Goal: Use online tool/utility: Utilize a website feature to perform a specific function

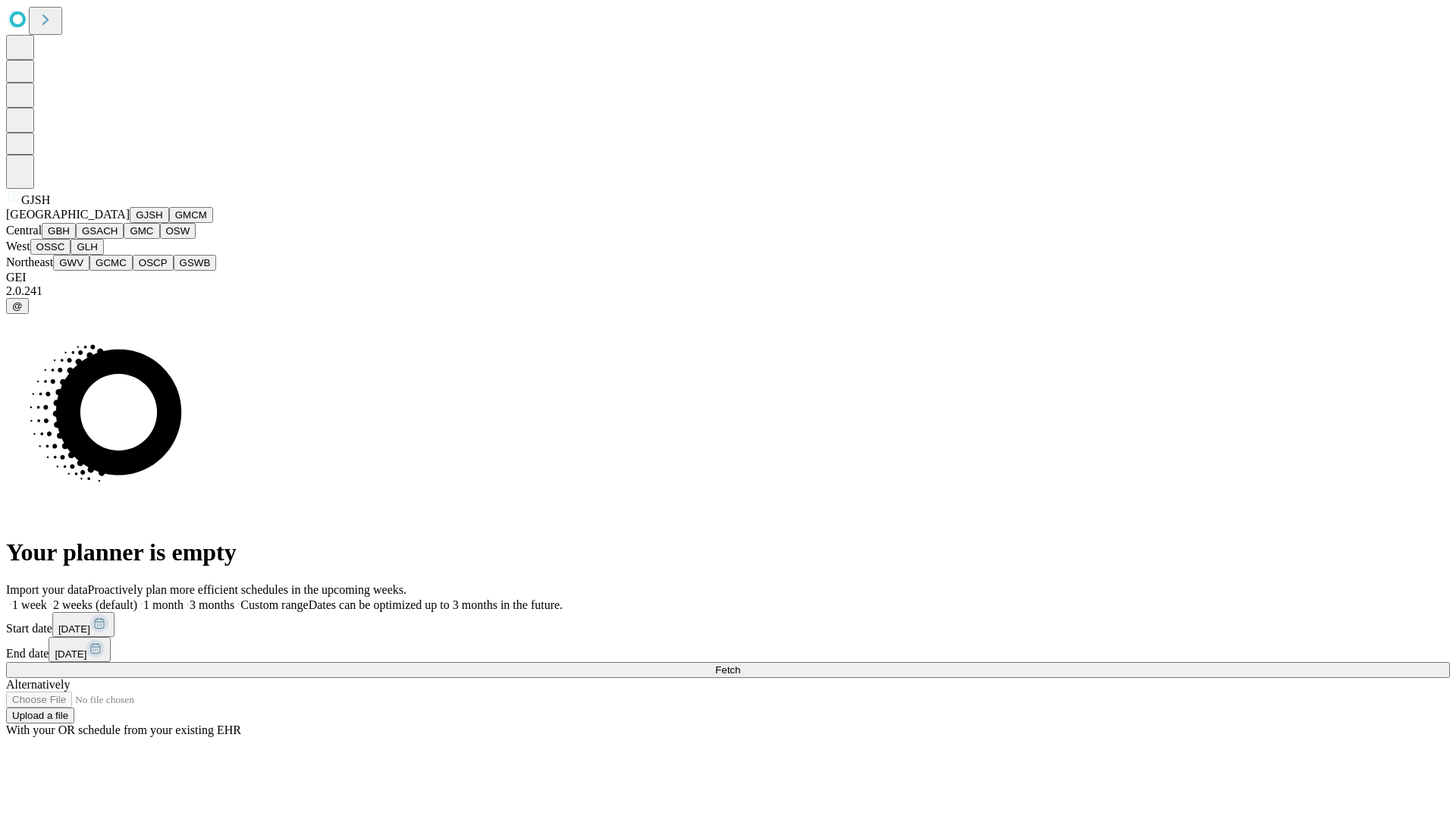
click at [129, 223] on button "GJSH" at bounding box center [149, 214] width 40 height 16
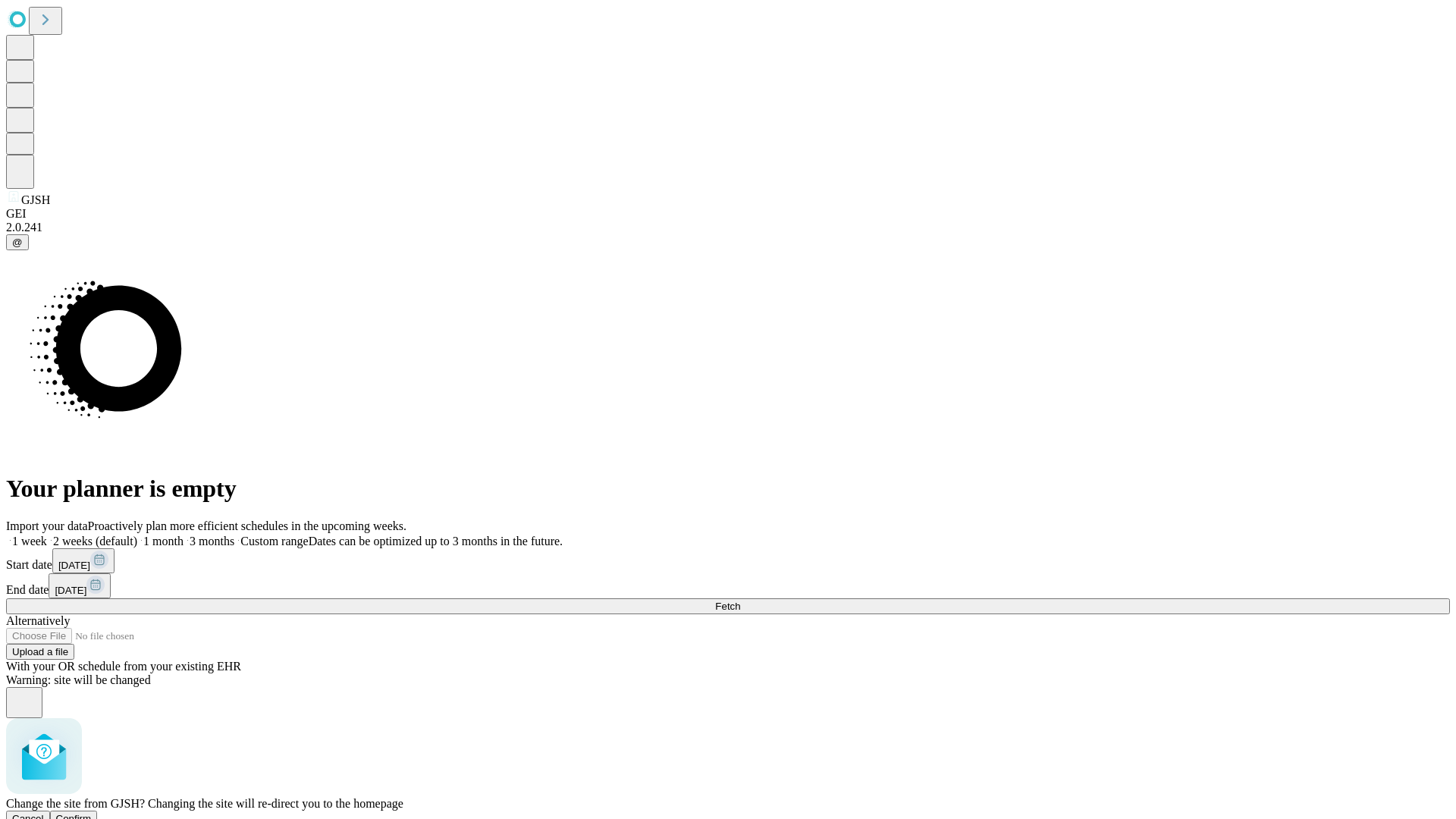
click at [91, 813] on span "Confirm" at bounding box center [73, 819] width 35 height 12
click at [138, 535] on label "2 weeks (default)" at bounding box center [92, 541] width 91 height 13
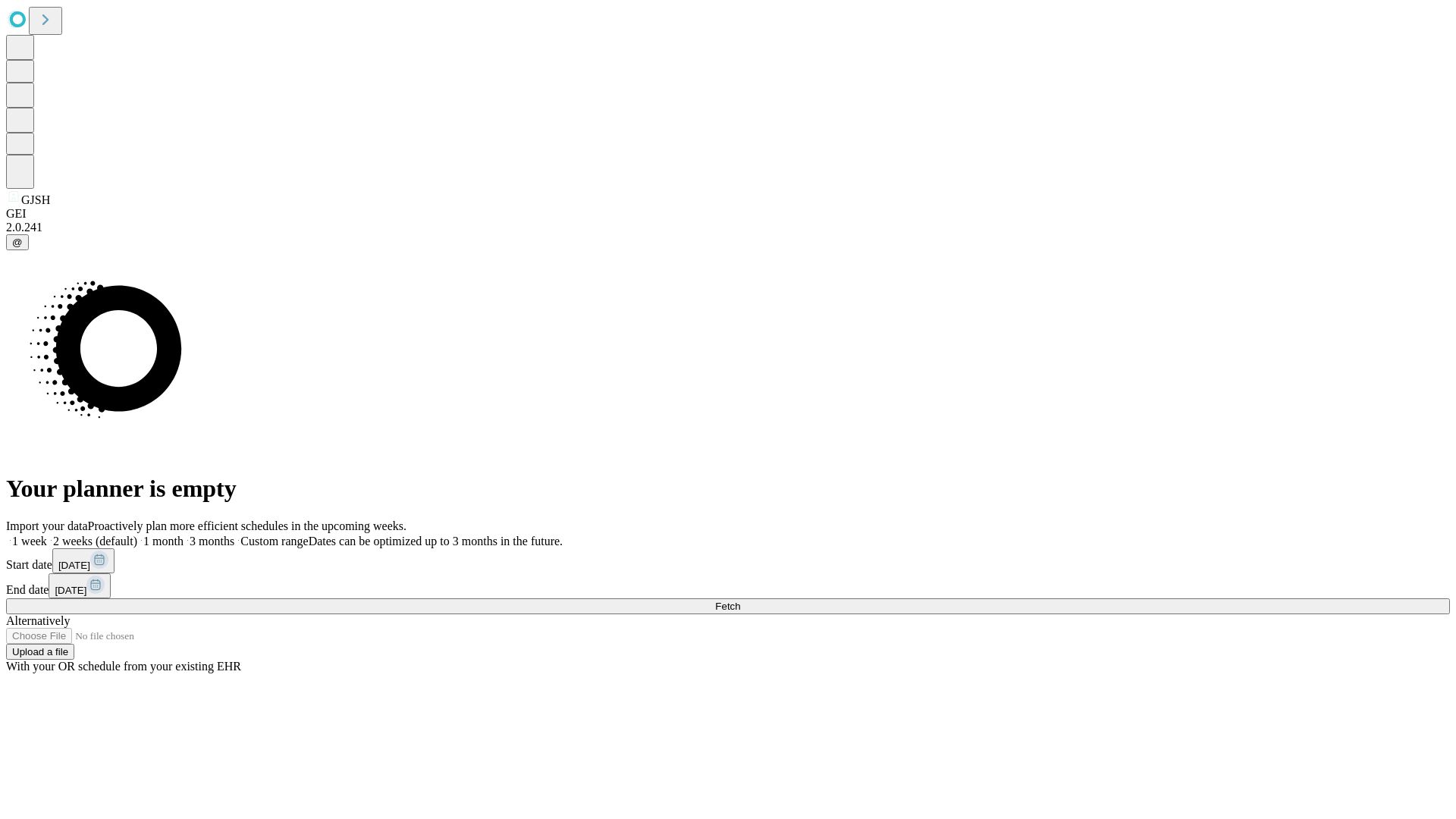
click at [740, 601] on span "Fetch" at bounding box center [727, 606] width 25 height 12
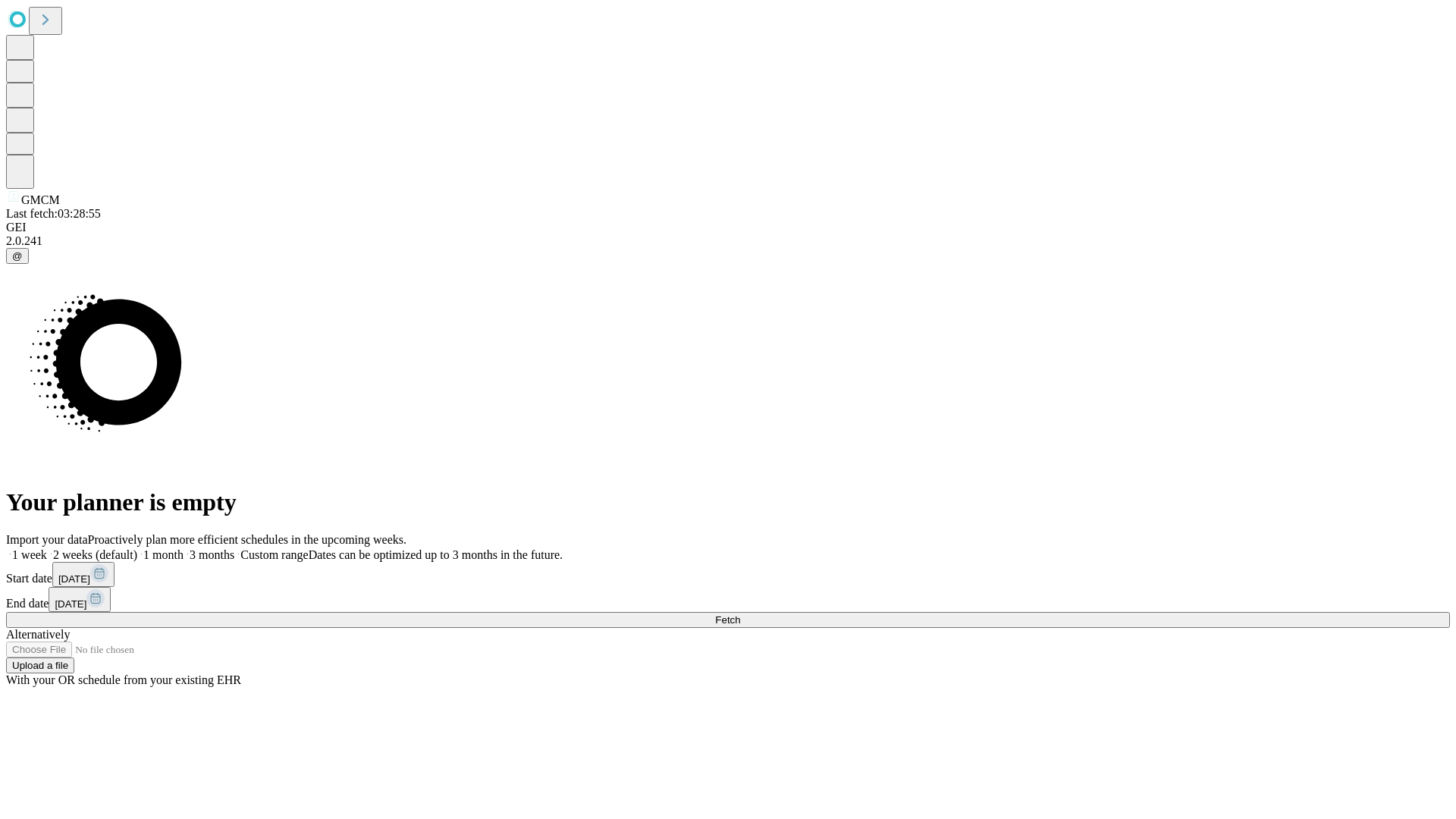
click at [740, 615] on span "Fetch" at bounding box center [727, 620] width 25 height 12
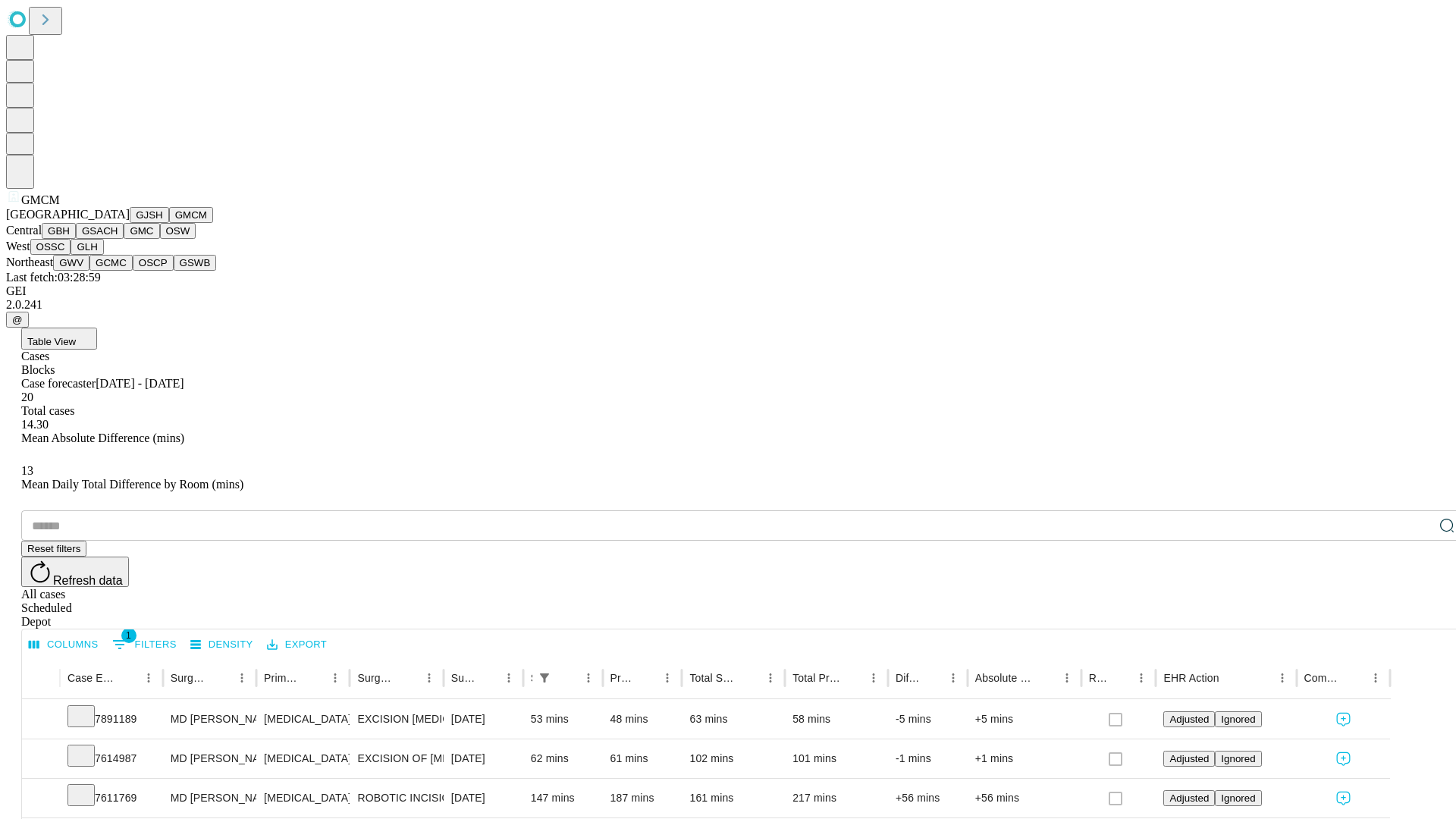
click at [76, 239] on button "GBH" at bounding box center [58, 231] width 34 height 16
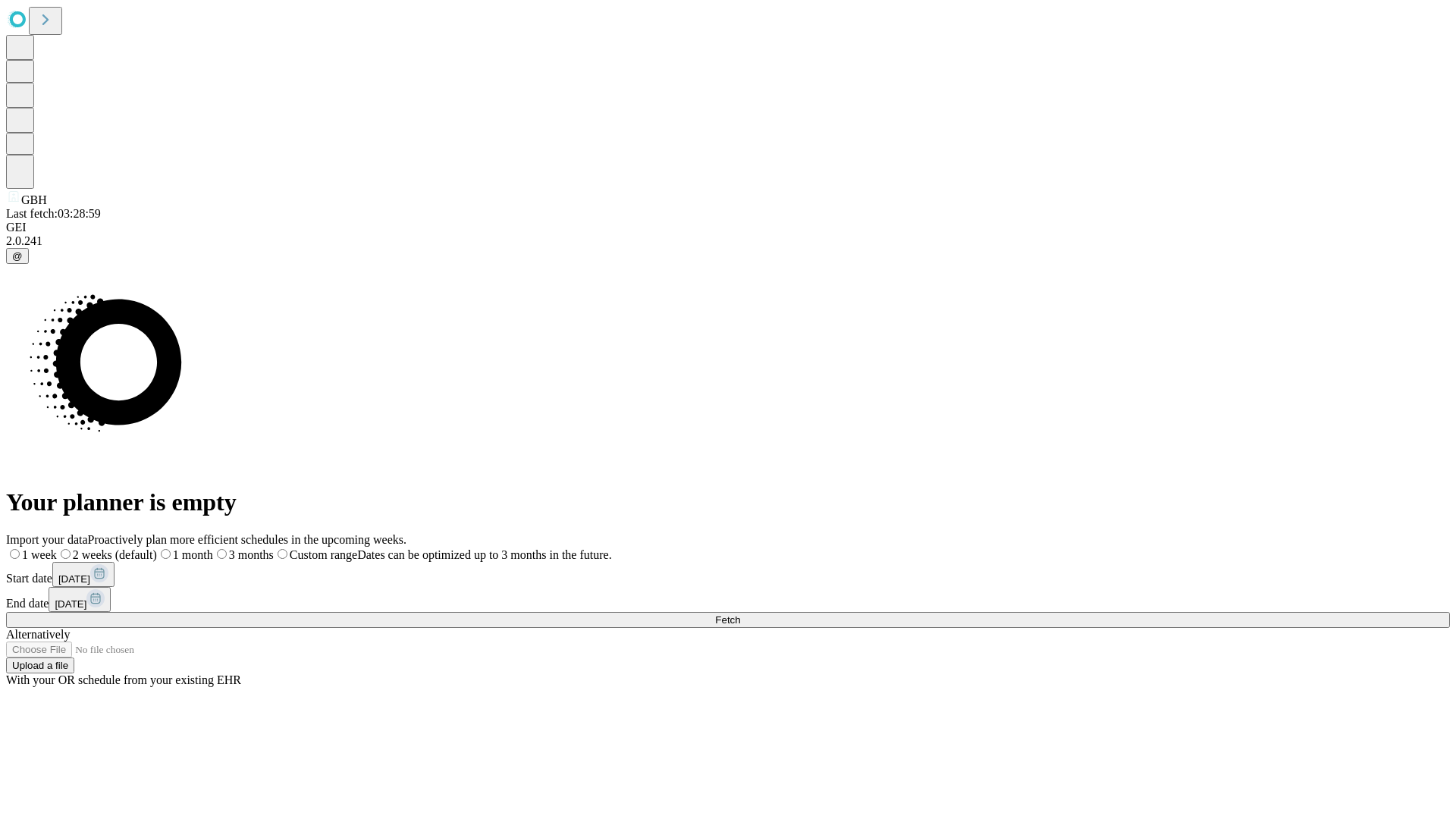
click at [157, 549] on label "2 weeks (default)" at bounding box center [107, 555] width 100 height 13
click at [740, 615] on span "Fetch" at bounding box center [727, 620] width 25 height 12
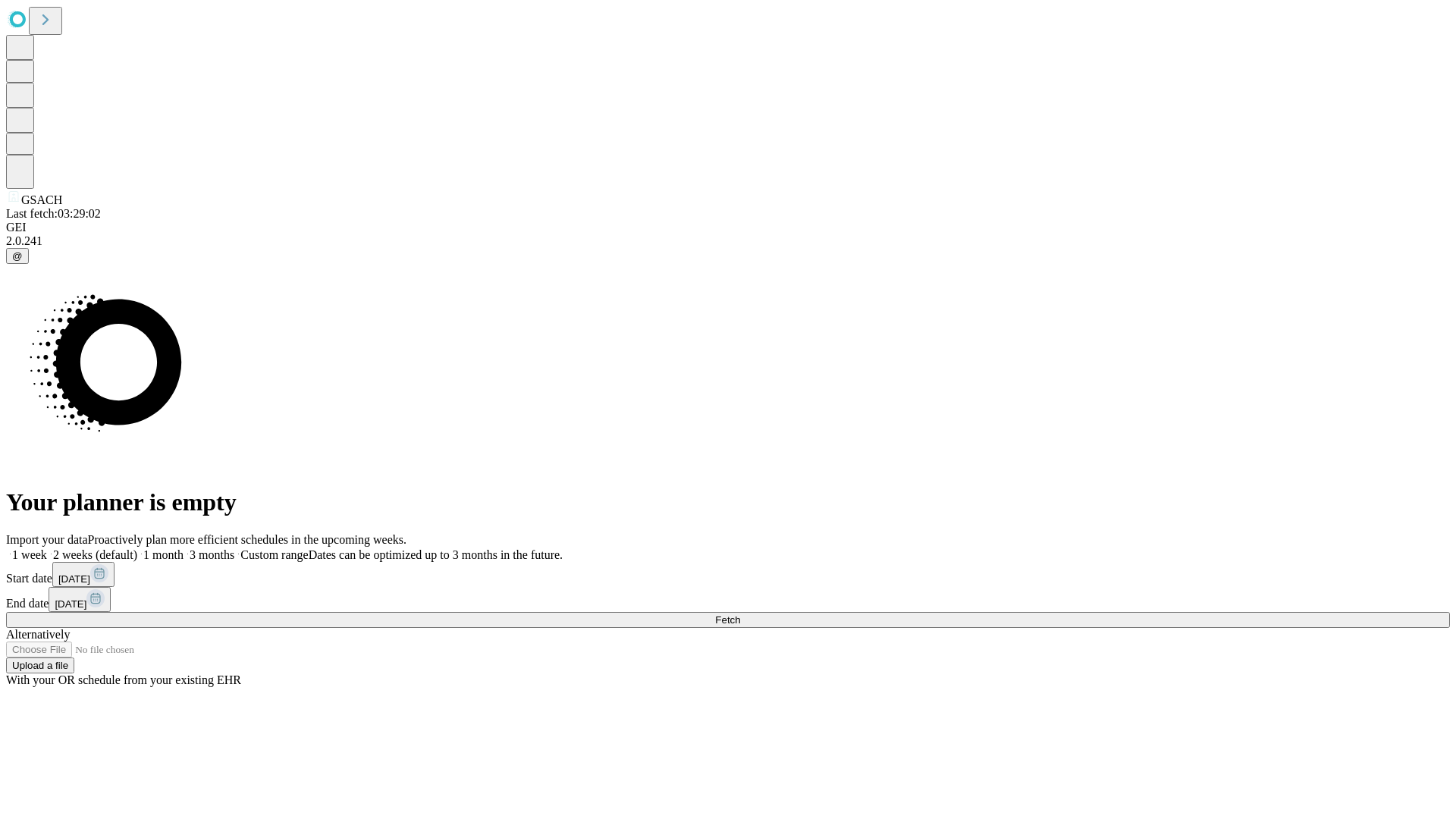
click at [138, 549] on label "2 weeks (default)" at bounding box center [92, 555] width 91 height 13
click at [740, 615] on span "Fetch" at bounding box center [727, 620] width 25 height 12
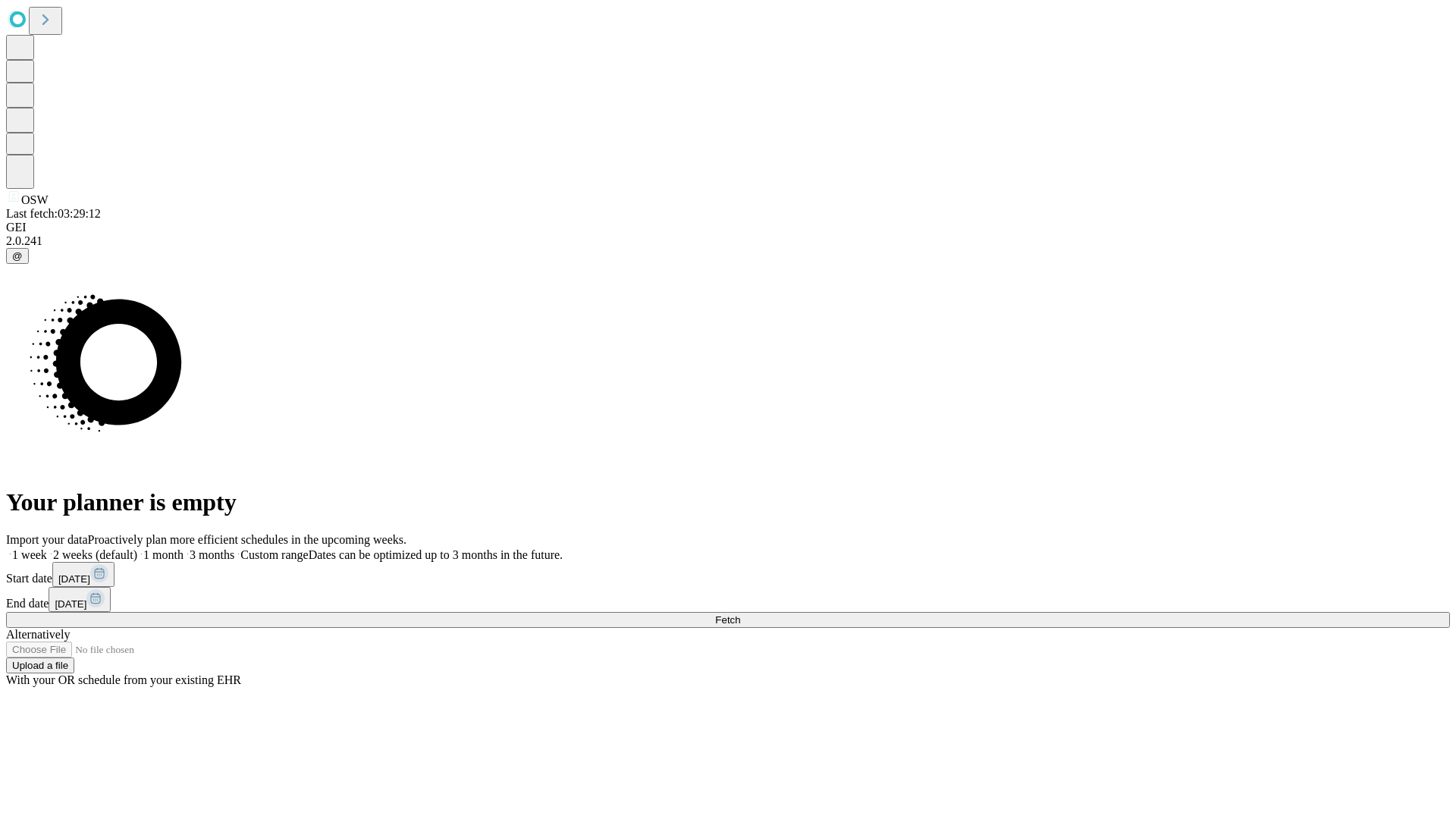
click at [740, 615] on span "Fetch" at bounding box center [727, 620] width 25 height 12
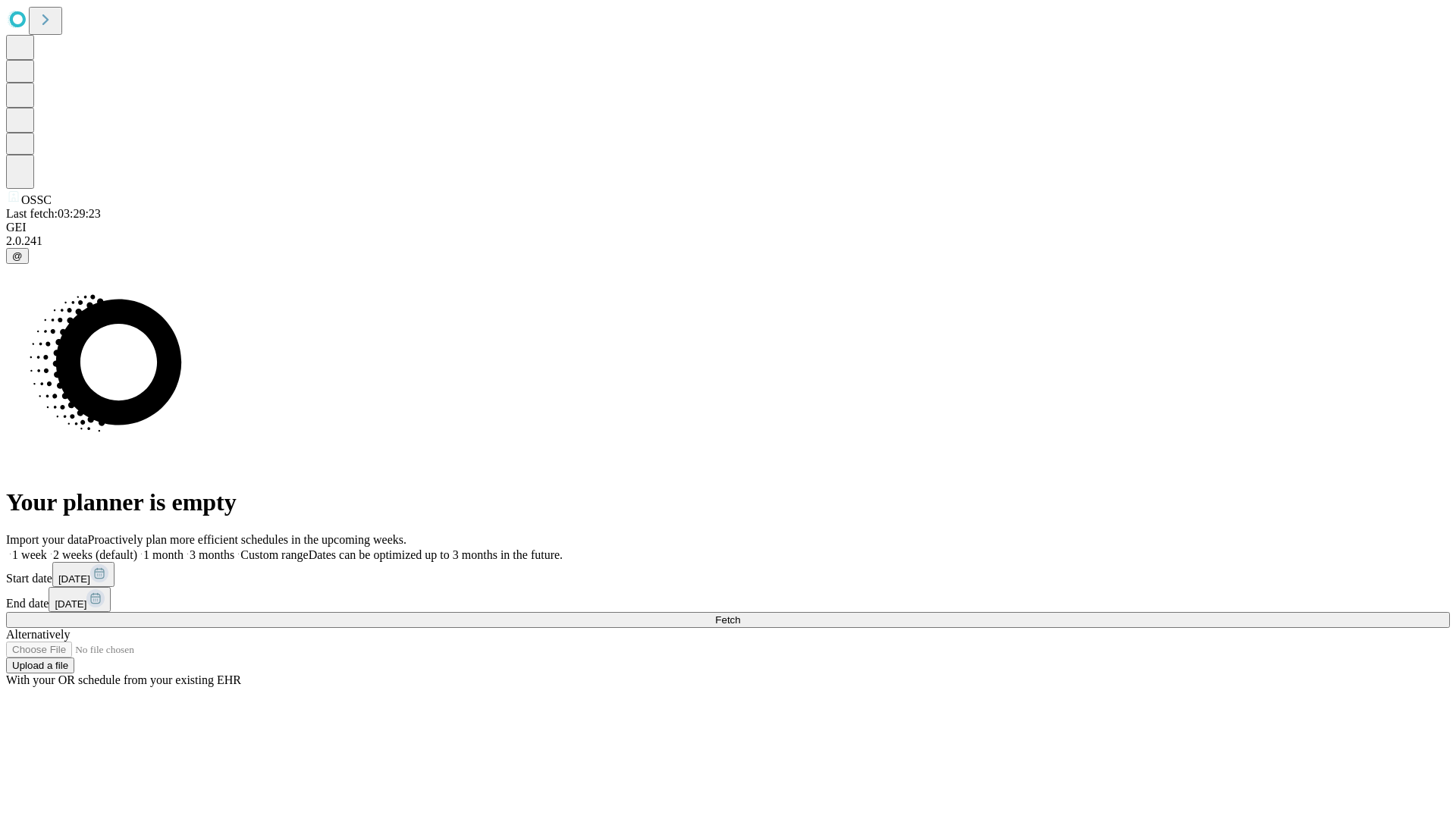
click at [138, 549] on label "2 weeks (default)" at bounding box center [92, 555] width 91 height 13
click at [740, 615] on span "Fetch" at bounding box center [727, 620] width 25 height 12
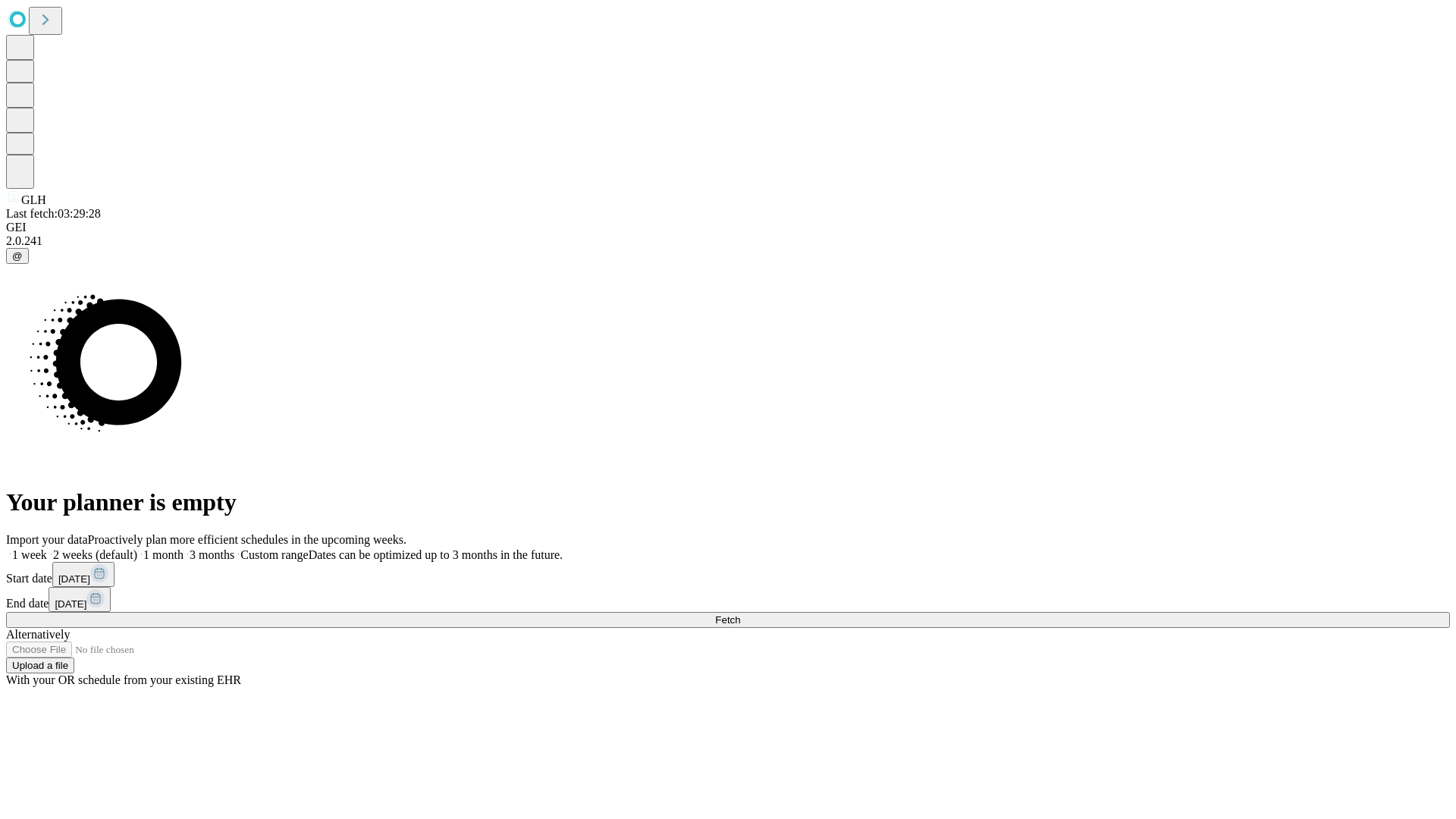
click at [138, 549] on label "2 weeks (default)" at bounding box center [92, 555] width 91 height 13
click at [740, 615] on span "Fetch" at bounding box center [727, 620] width 25 height 12
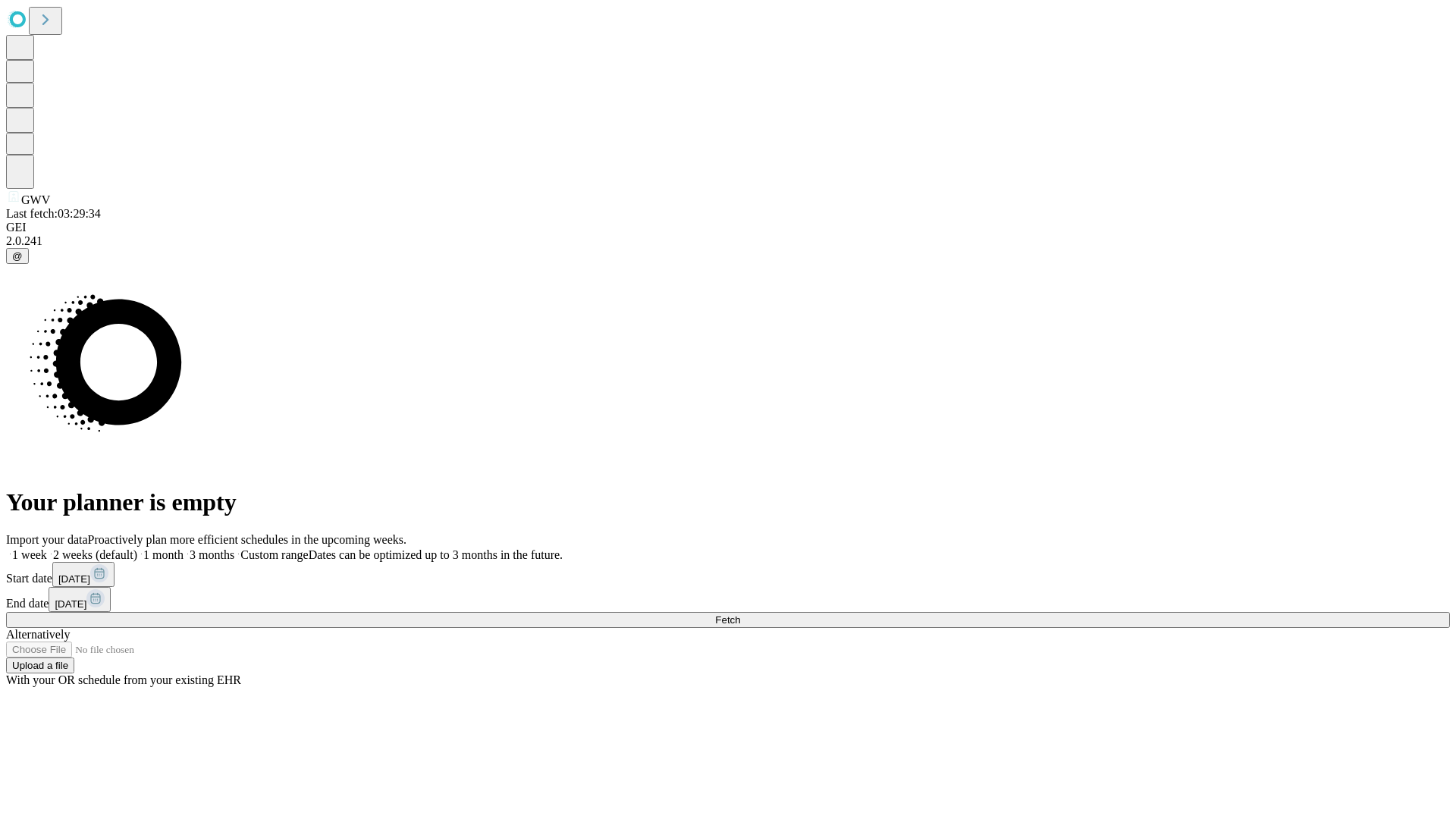
click at [740, 615] on span "Fetch" at bounding box center [727, 620] width 25 height 12
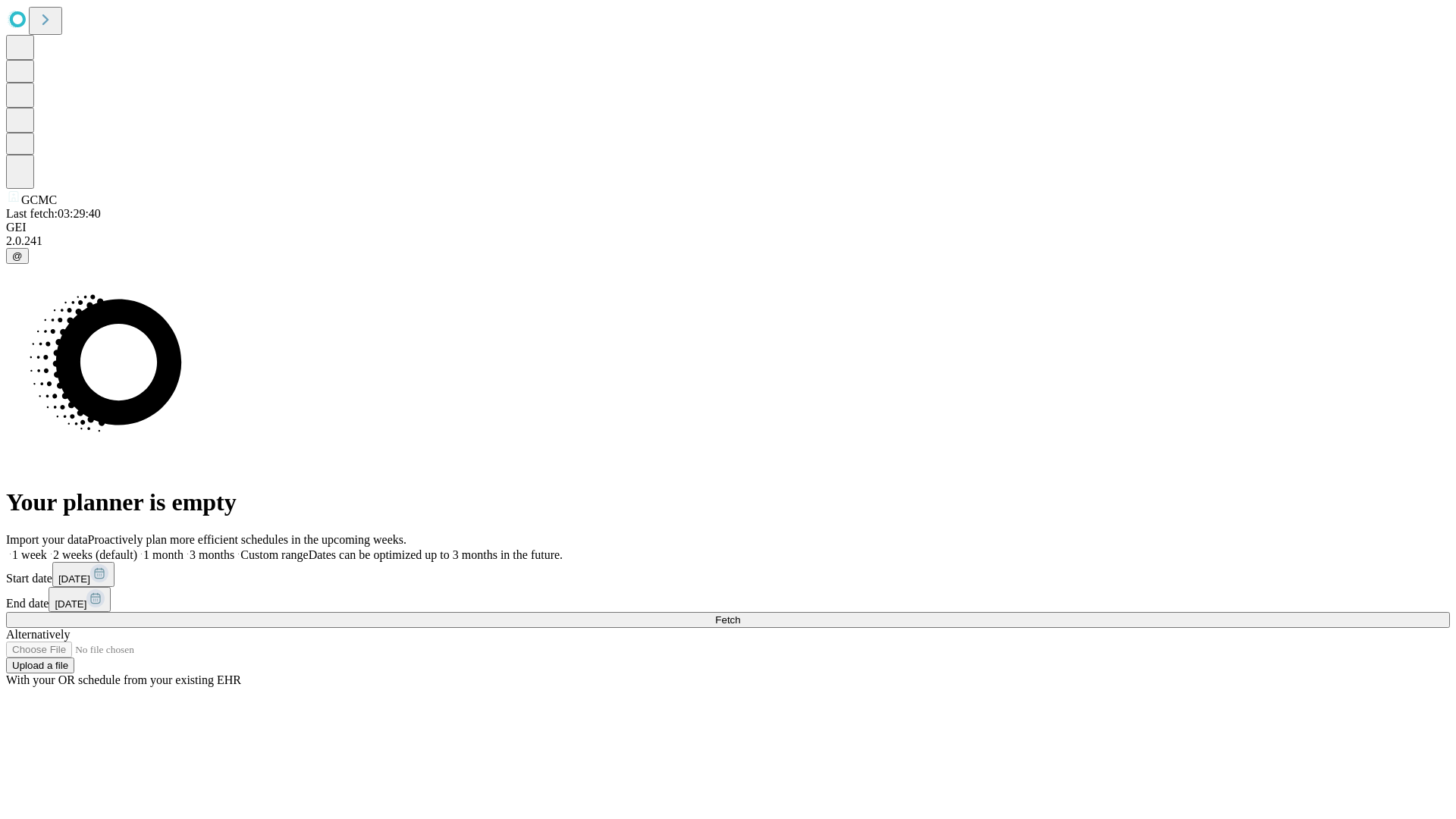
click at [138, 549] on label "2 weeks (default)" at bounding box center [92, 555] width 91 height 13
click at [740, 615] on span "Fetch" at bounding box center [727, 620] width 25 height 12
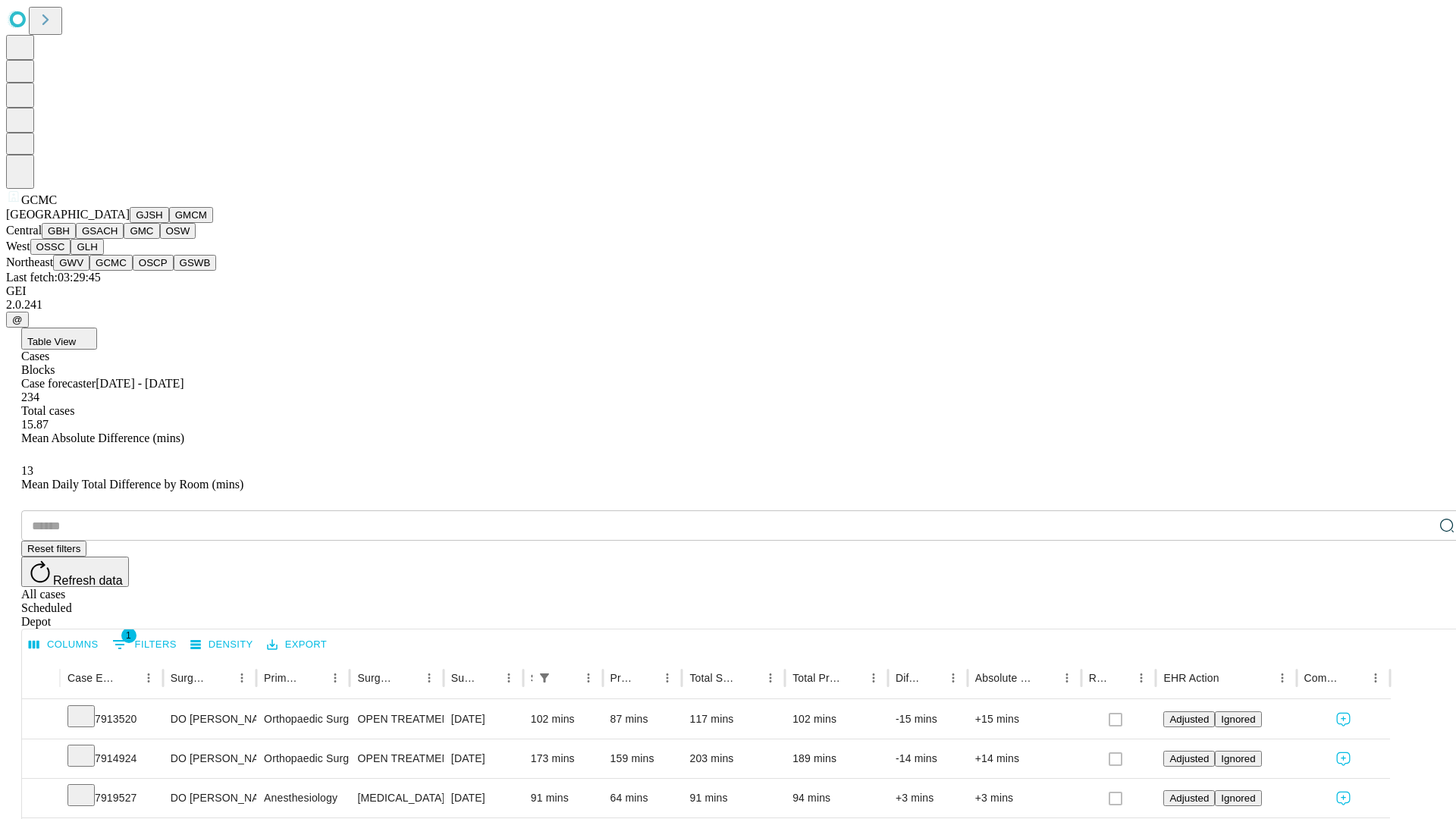
click at [133, 271] on button "OSCP" at bounding box center [153, 262] width 41 height 16
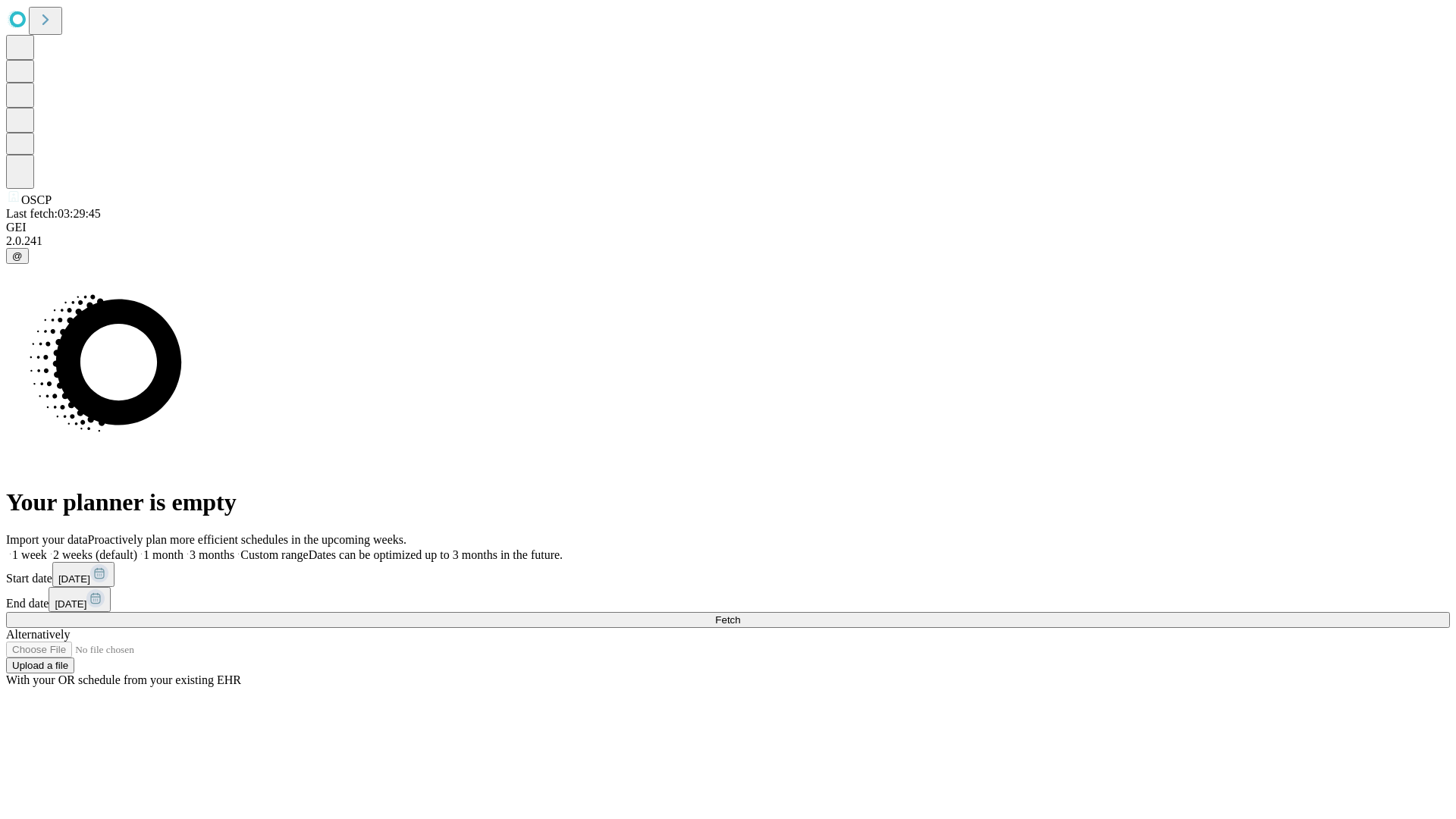
click at [740, 615] on span "Fetch" at bounding box center [727, 620] width 25 height 12
